Goal: Task Accomplishment & Management: Complete application form

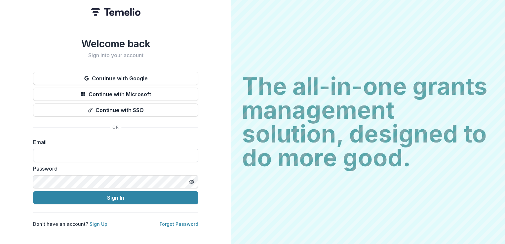
click at [61, 151] on input at bounding box center [115, 155] width 165 height 13
type input "**********"
click at [33, 191] on button "Sign In" at bounding box center [115, 197] width 165 height 13
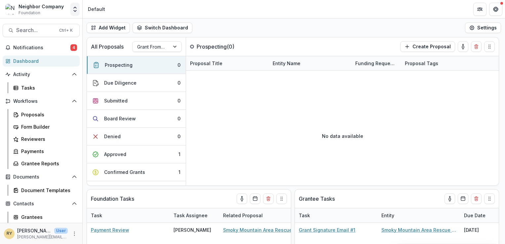
click at [76, 11] on polyline "Open entity switcher" at bounding box center [75, 10] width 3 height 1
click at [58, 25] on link "Admin Settings" at bounding box center [41, 25] width 79 height 11
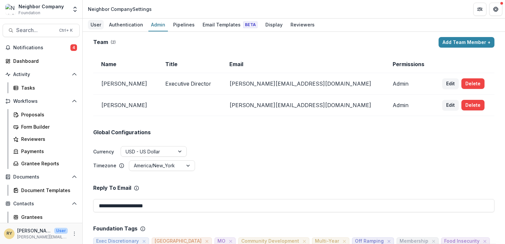
click at [96, 23] on div "User" at bounding box center [96, 25] width 16 height 10
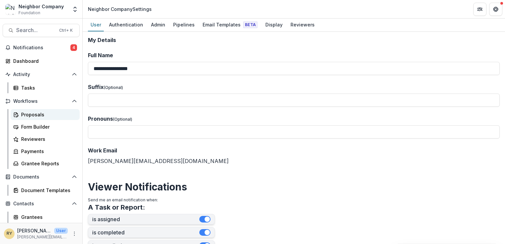
click at [42, 115] on div "Proposals" at bounding box center [47, 114] width 53 height 7
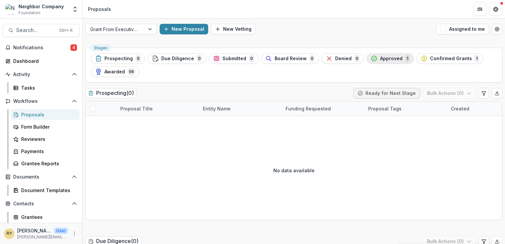
click at [382, 57] on span "Approved" at bounding box center [391, 59] width 22 height 6
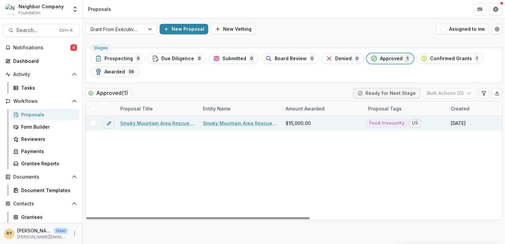
click at [176, 122] on link "Smoky Mountain Area Rescue Ministries Inc - 2025 - Agency and Grant Information" at bounding box center [157, 123] width 75 height 7
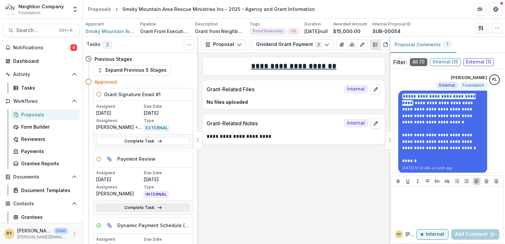
click at [135, 205] on link "Complete Task" at bounding box center [143, 207] width 94 height 8
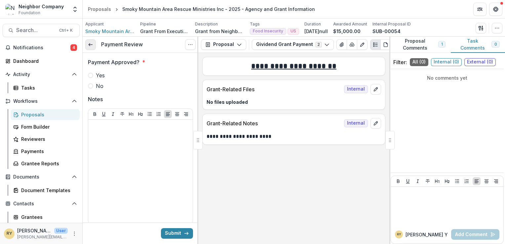
click at [88, 43] on icon at bounding box center [90, 44] width 5 height 5
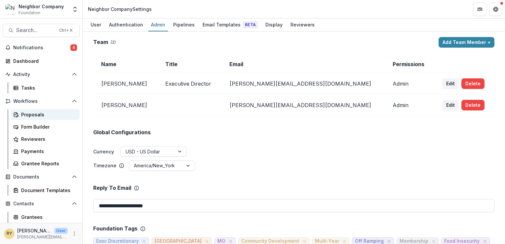
click at [40, 114] on div "Proposals" at bounding box center [47, 114] width 53 height 7
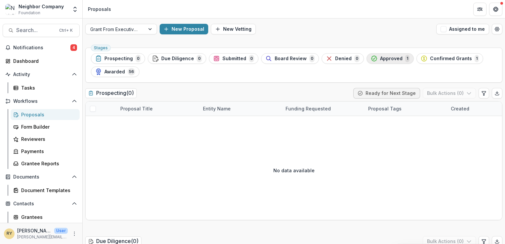
click at [380, 56] on span "Approved" at bounding box center [391, 59] width 22 height 6
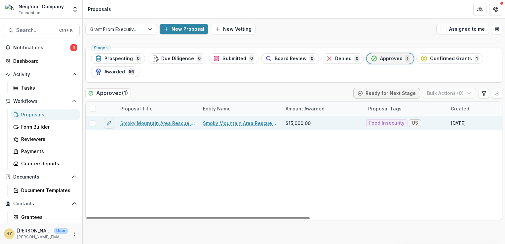
click at [152, 123] on link "Smoky Mountain Area Rescue Ministries Inc - 2025 - Agency and Grant Information" at bounding box center [157, 123] width 75 height 7
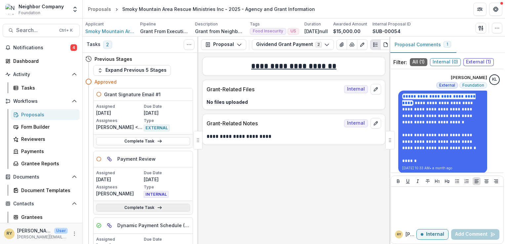
click at [142, 205] on link "Complete Task" at bounding box center [143, 207] width 94 height 8
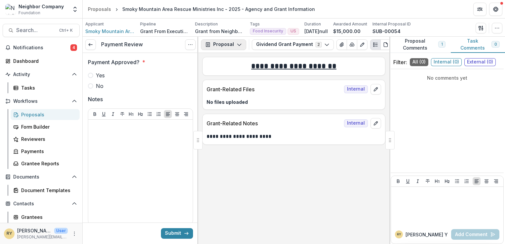
click at [238, 43] on icon "button" at bounding box center [238, 44] width 5 height 5
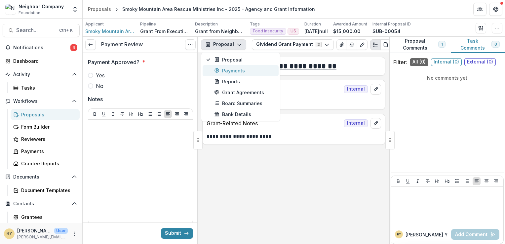
click at [238, 72] on div "Payments" at bounding box center [244, 70] width 60 height 7
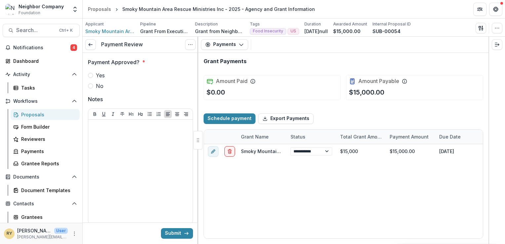
click at [92, 75] on span at bounding box center [90, 75] width 5 height 5
click at [173, 234] on button "Submit" at bounding box center [177, 233] width 32 height 11
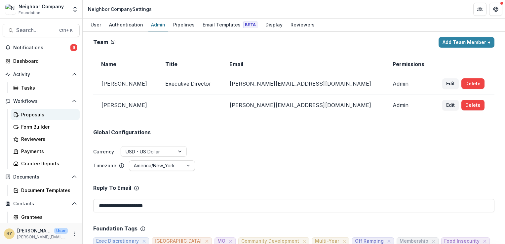
click at [40, 113] on div "Proposals" at bounding box center [47, 114] width 53 height 7
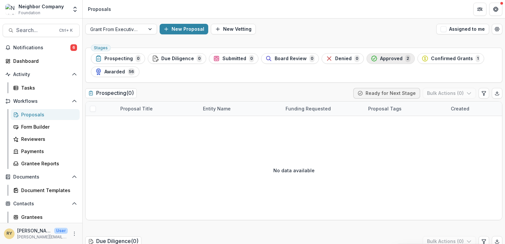
click at [383, 60] on span "Approved" at bounding box center [391, 59] width 22 height 6
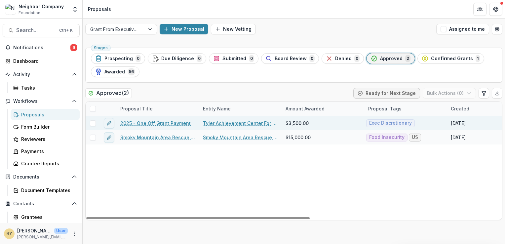
click at [161, 123] on link "2025 - One Off Grant Payment" at bounding box center [155, 123] width 70 height 7
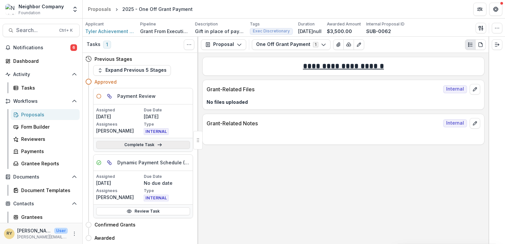
click at [144, 144] on link "Complete Task" at bounding box center [143, 145] width 94 height 8
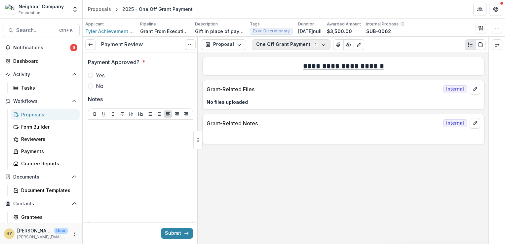
click at [321, 45] on icon "button" at bounding box center [323, 44] width 5 height 5
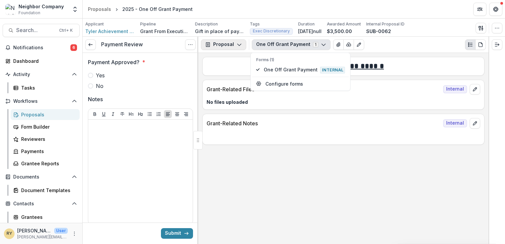
click at [240, 45] on icon "button" at bounding box center [238, 44] width 5 height 5
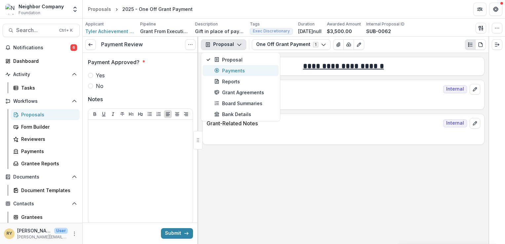
click at [229, 69] on div "Payments" at bounding box center [244, 70] width 60 height 7
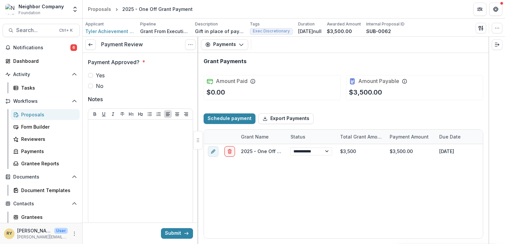
click at [90, 75] on span at bounding box center [90, 75] width 5 height 5
click at [173, 231] on button "Submit" at bounding box center [177, 233] width 32 height 11
